Goal: Task Accomplishment & Management: Manage account settings

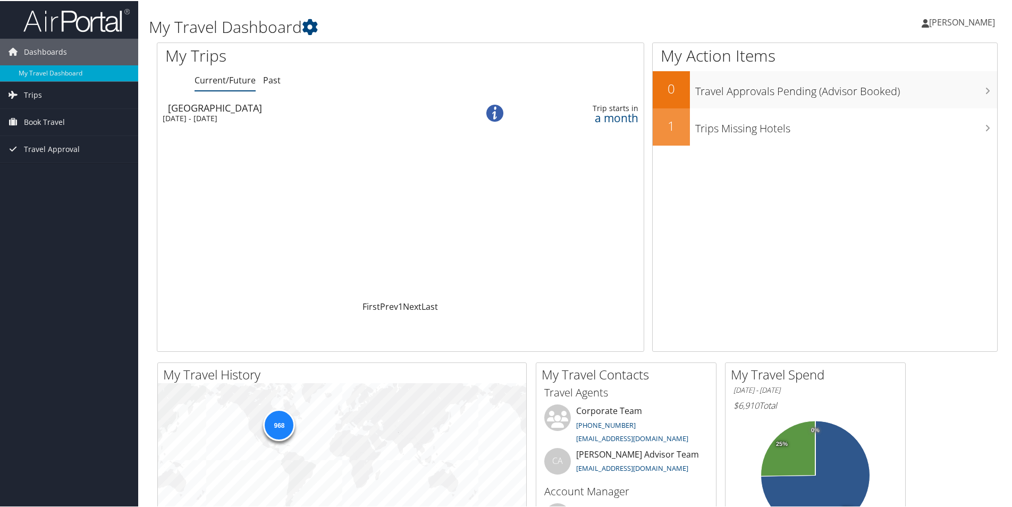
click at [947, 24] on span "[PERSON_NAME]" at bounding box center [962, 21] width 66 height 12
click at [902, 95] on link "View Travel Profile" at bounding box center [934, 95] width 119 height 18
